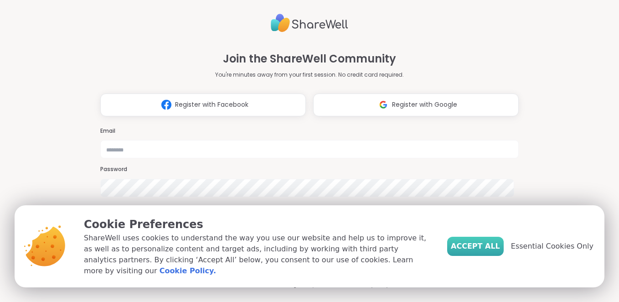
click at [476, 250] on span "Accept All" at bounding box center [475, 246] width 49 height 11
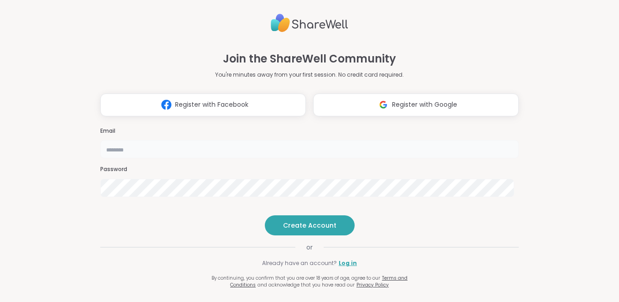
click at [286, 140] on input "email" at bounding box center [309, 149] width 419 height 18
type input "**********"
